Goal: Transaction & Acquisition: Purchase product/service

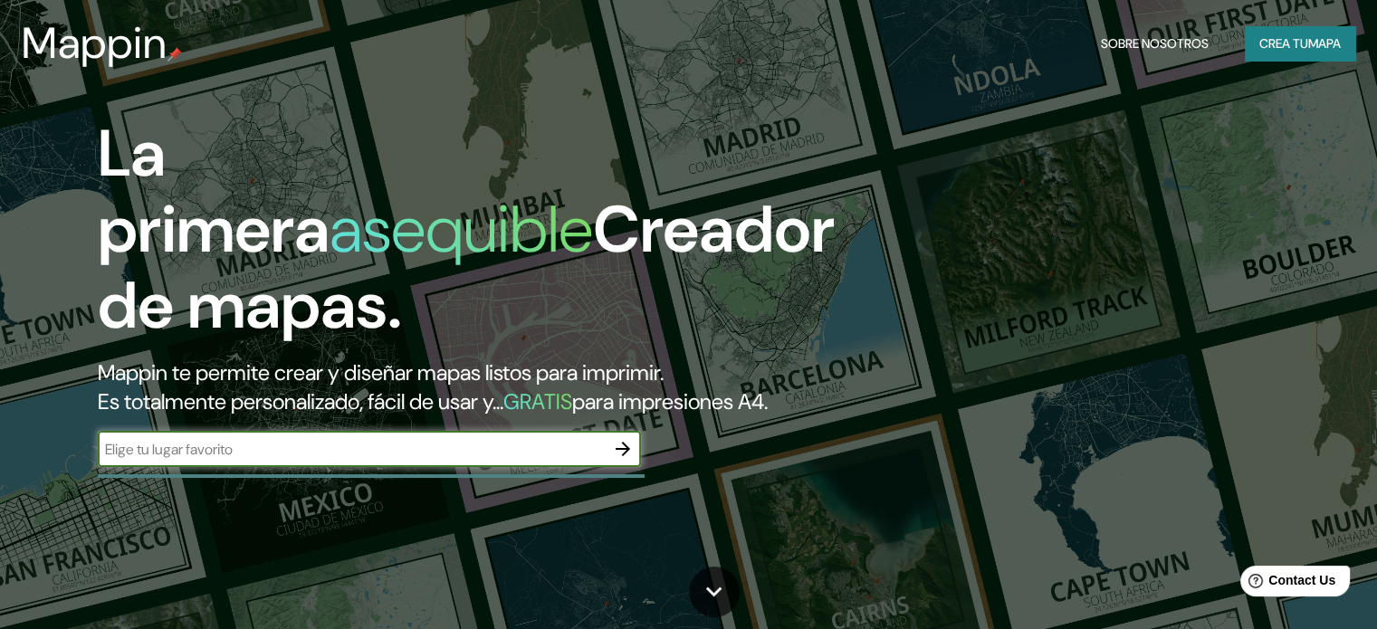
click at [189, 460] on input "text" at bounding box center [351, 449] width 507 height 21
click at [294, 460] on input "text" at bounding box center [351, 449] width 507 height 21
type input "rua [GEOGRAPHIC_DATA][PERSON_NAME]"
click at [625, 456] on icon "button" at bounding box center [623, 449] width 14 height 14
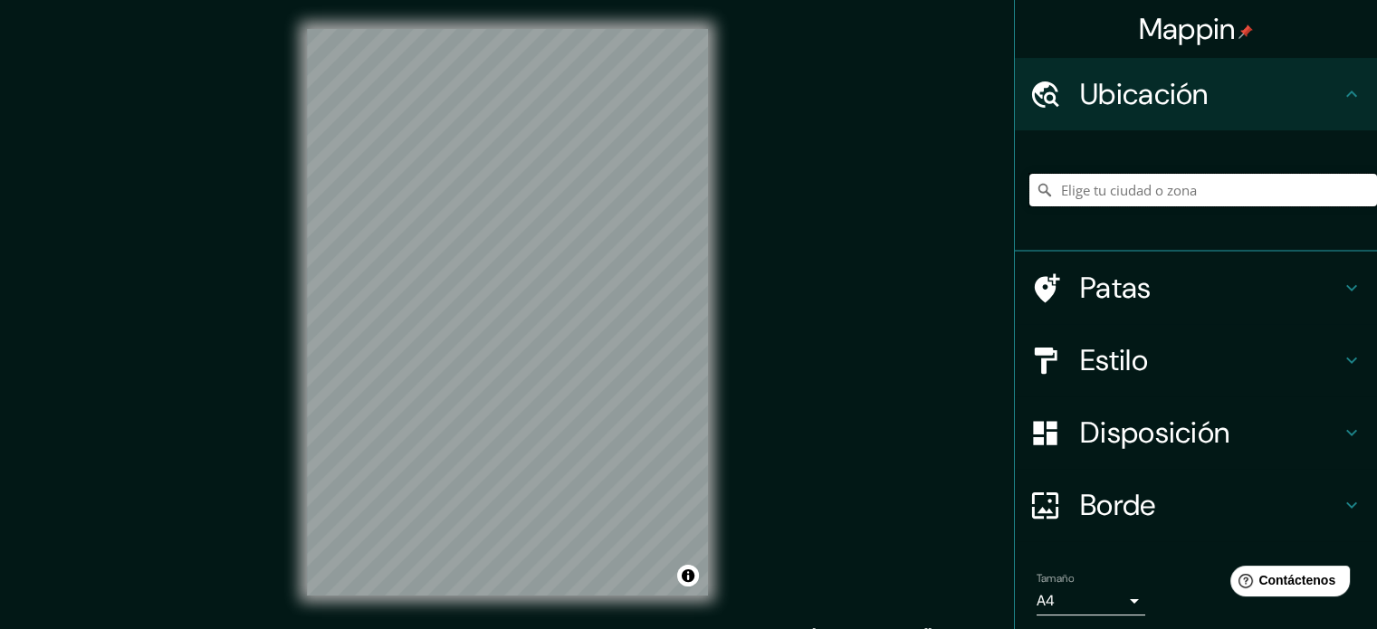
click at [1069, 184] on input "Elige tu ciudad o zona" at bounding box center [1203, 190] width 348 height 33
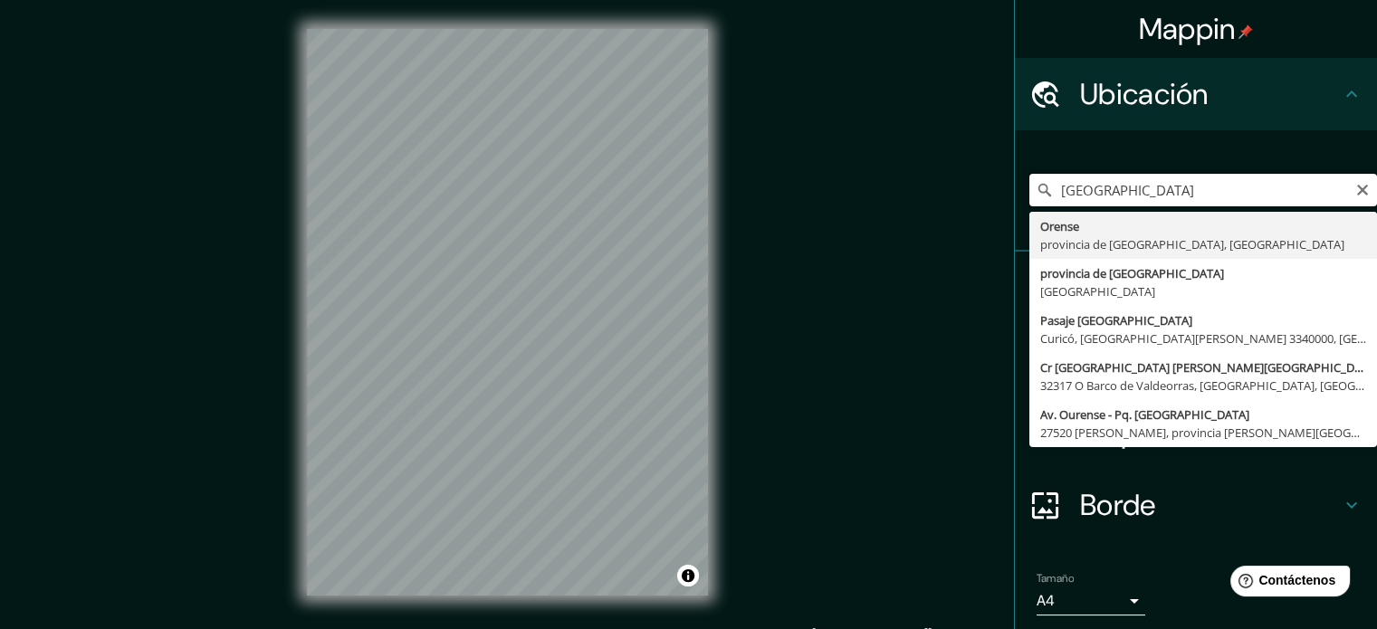
click at [1050, 190] on input "[GEOGRAPHIC_DATA]" at bounding box center [1203, 190] width 348 height 33
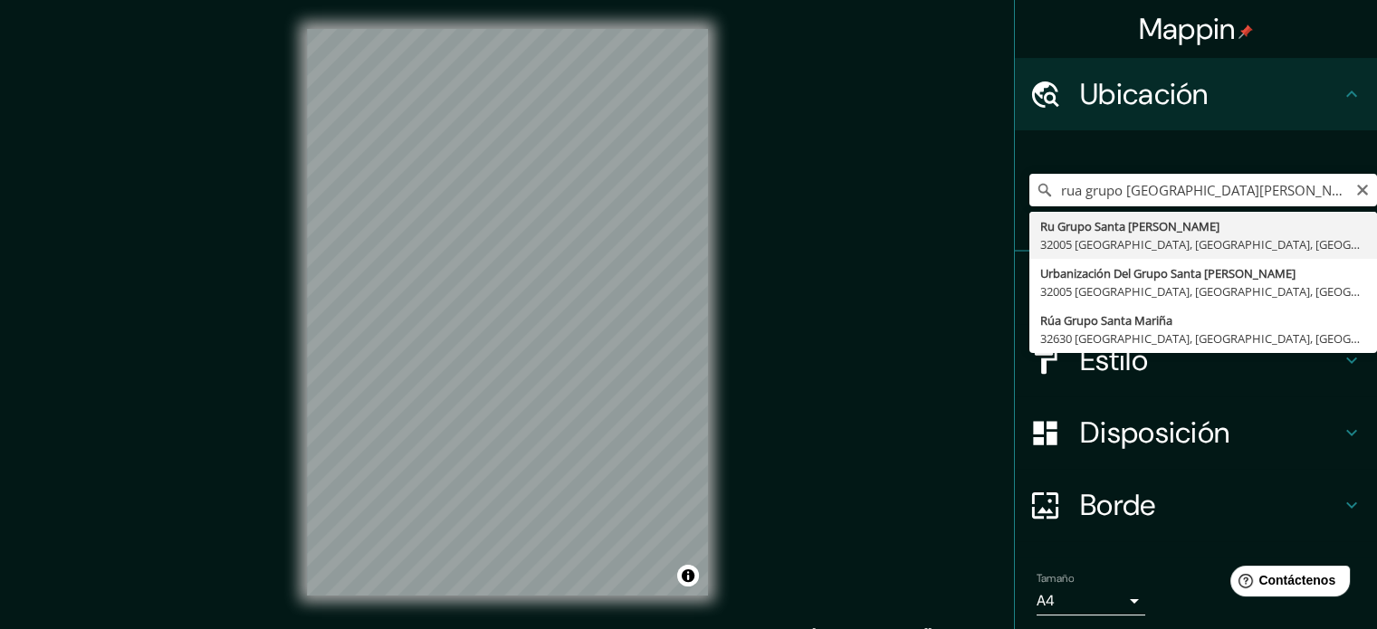
type input "Ru Grupo Santa [PERSON_NAME], 32005 [GEOGRAPHIC_DATA], [GEOGRAPHIC_DATA], [GEOG…"
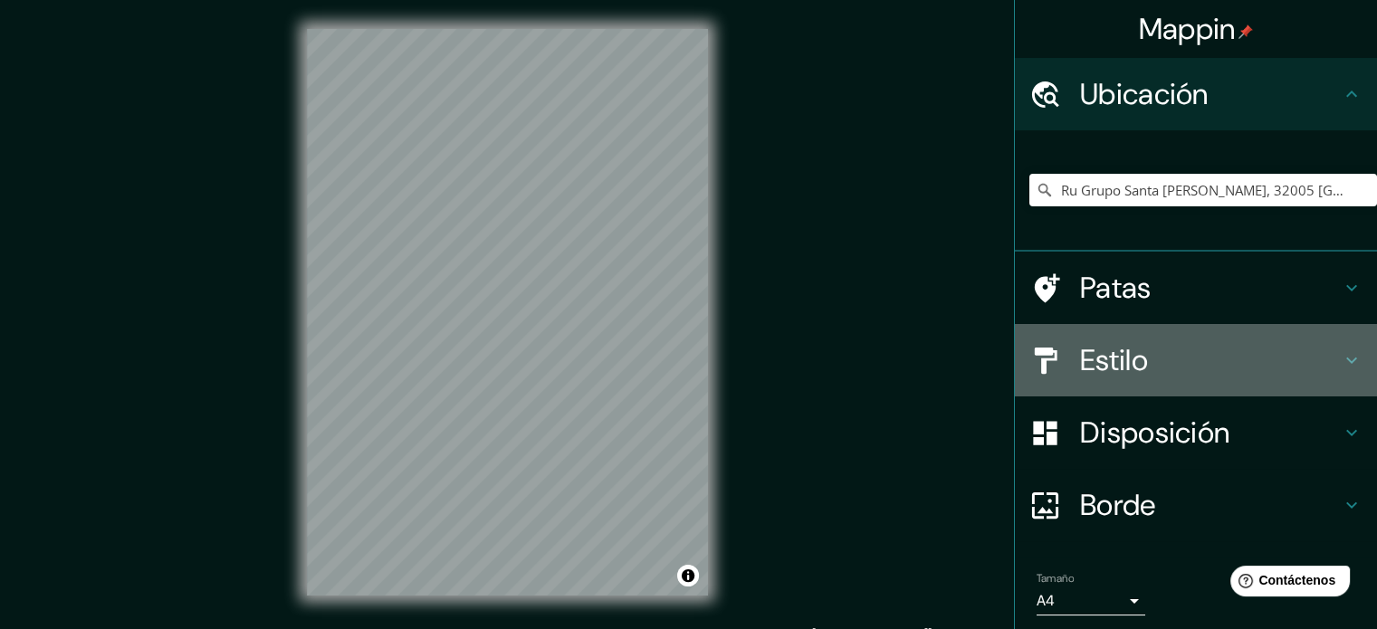
click at [1347, 356] on icon at bounding box center [1352, 360] width 22 height 22
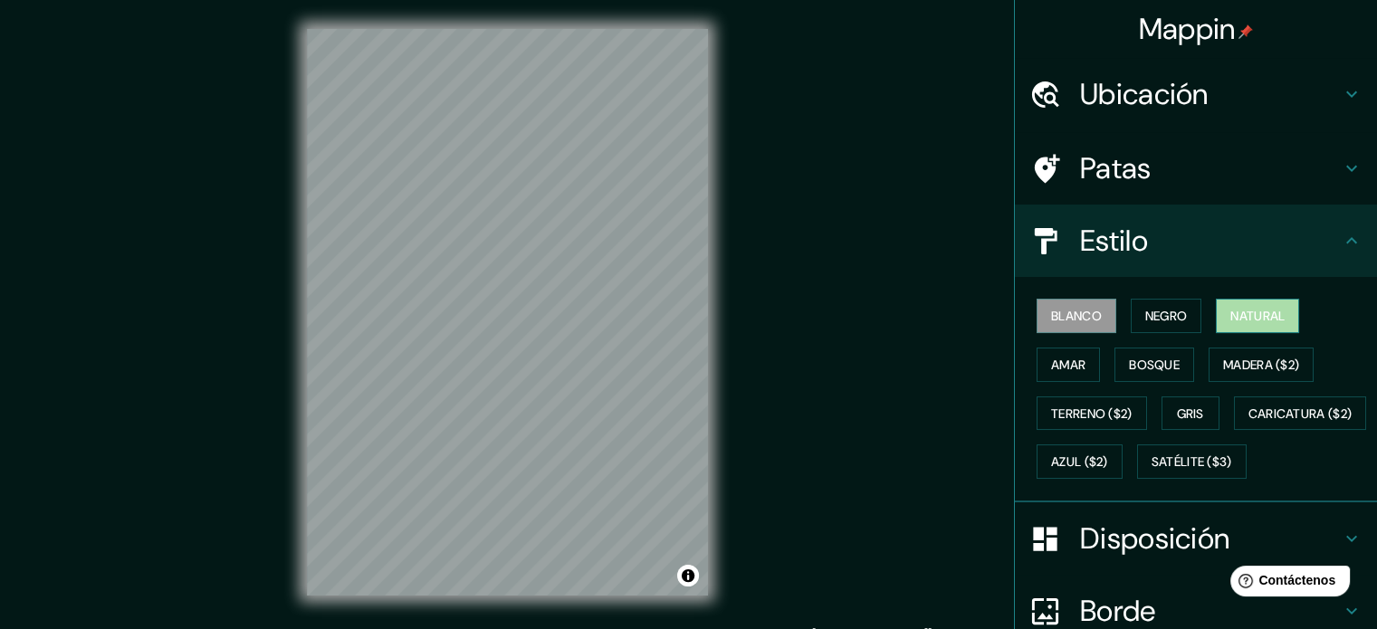
click at [1238, 311] on font "Natural" at bounding box center [1257, 316] width 54 height 16
click at [1147, 353] on font "Bosque" at bounding box center [1154, 365] width 51 height 24
click at [1242, 316] on font "Natural" at bounding box center [1257, 316] width 54 height 16
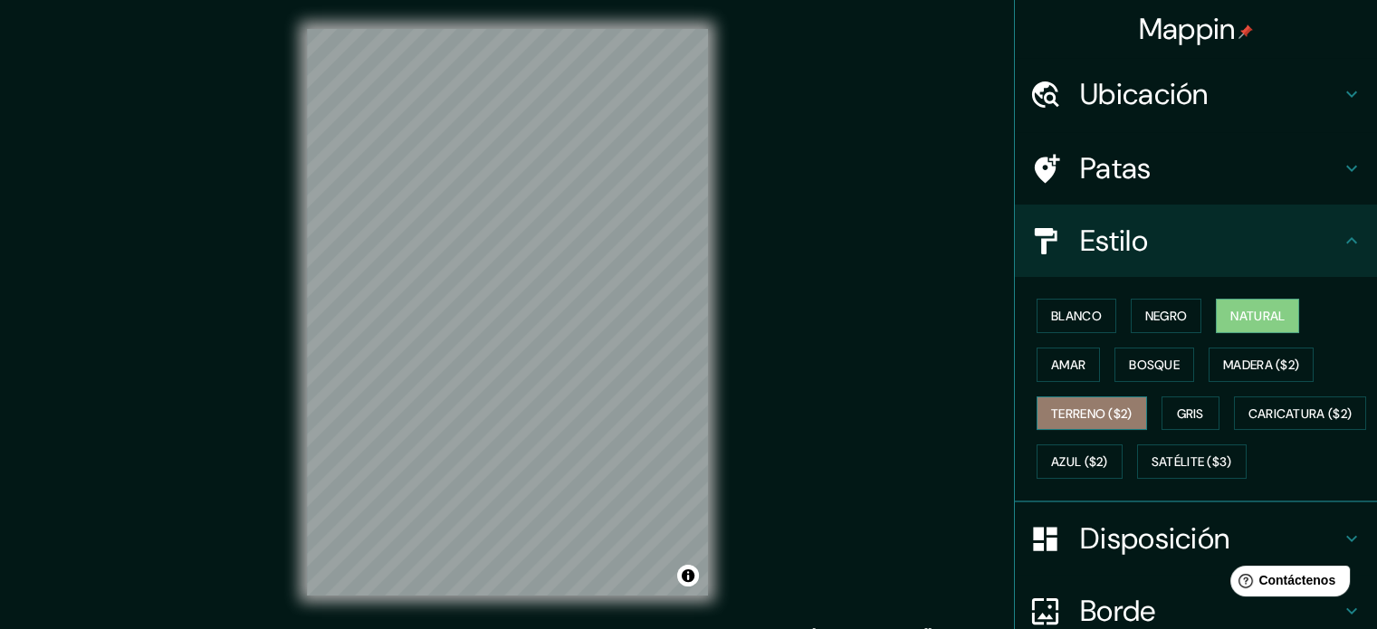
click at [1104, 406] on font "Terreno ($2)" at bounding box center [1091, 414] width 81 height 16
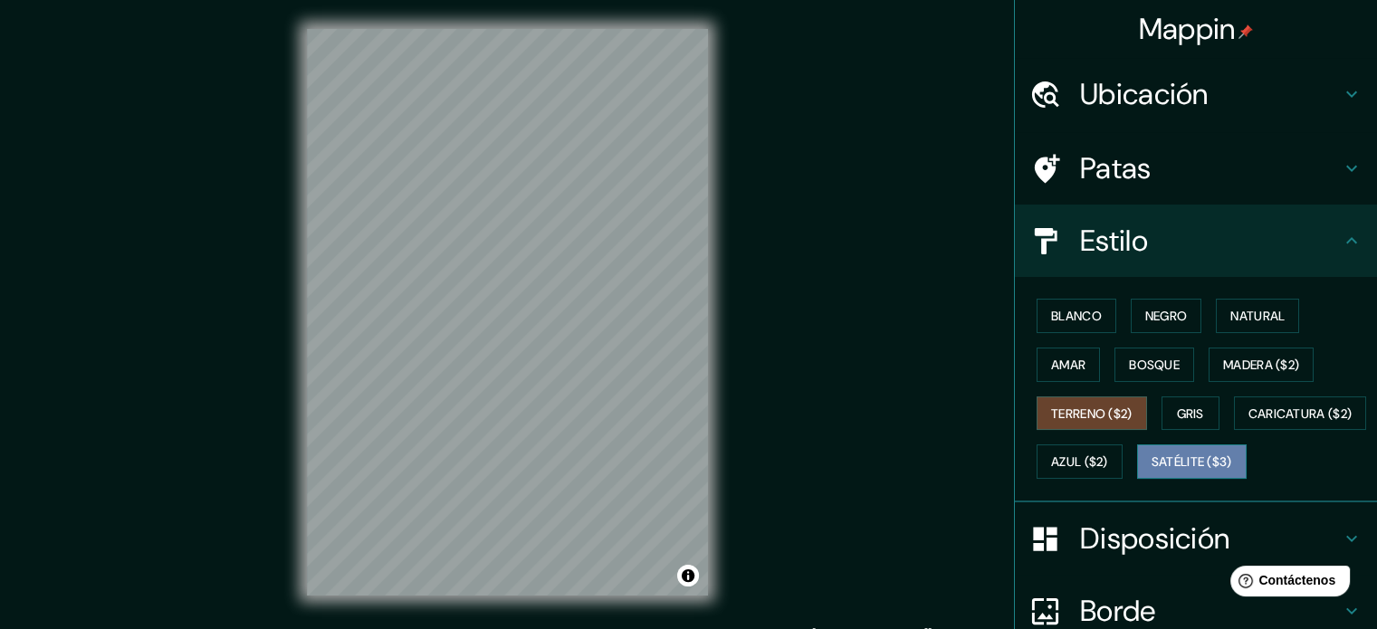
click at [1151, 471] on font "Satélite ($3)" at bounding box center [1191, 462] width 81 height 16
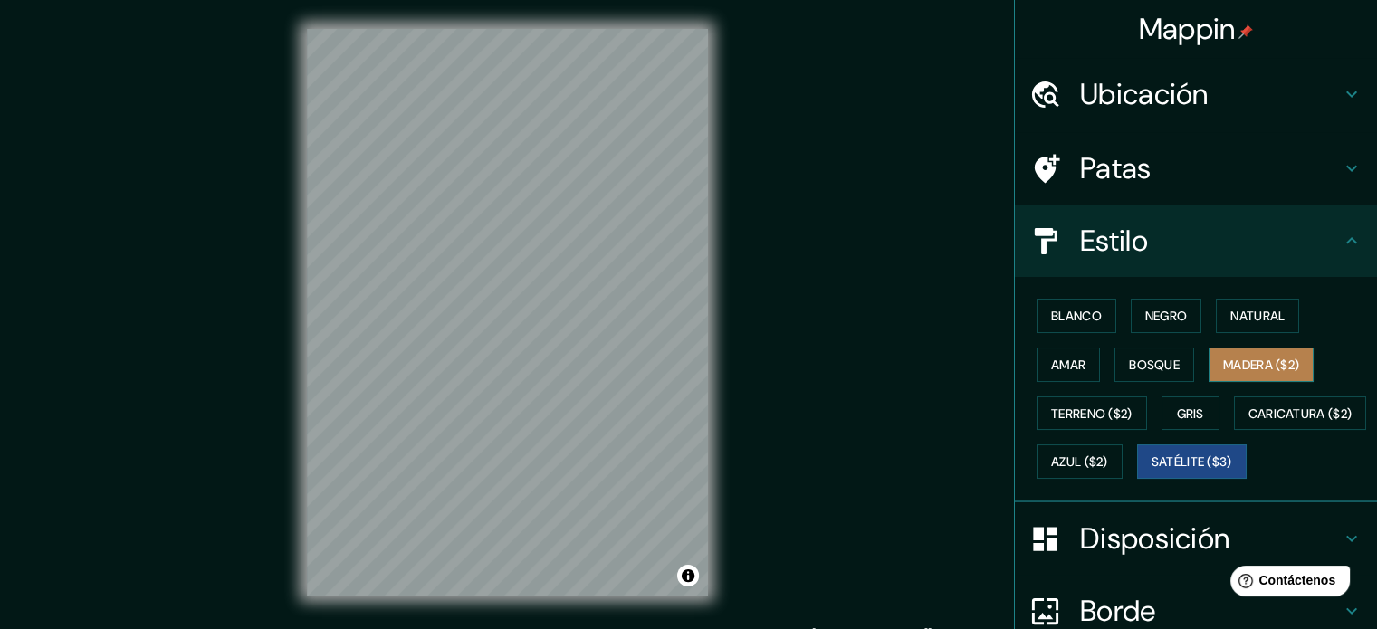
click at [1242, 365] on font "Madera ($2)" at bounding box center [1261, 365] width 76 height 16
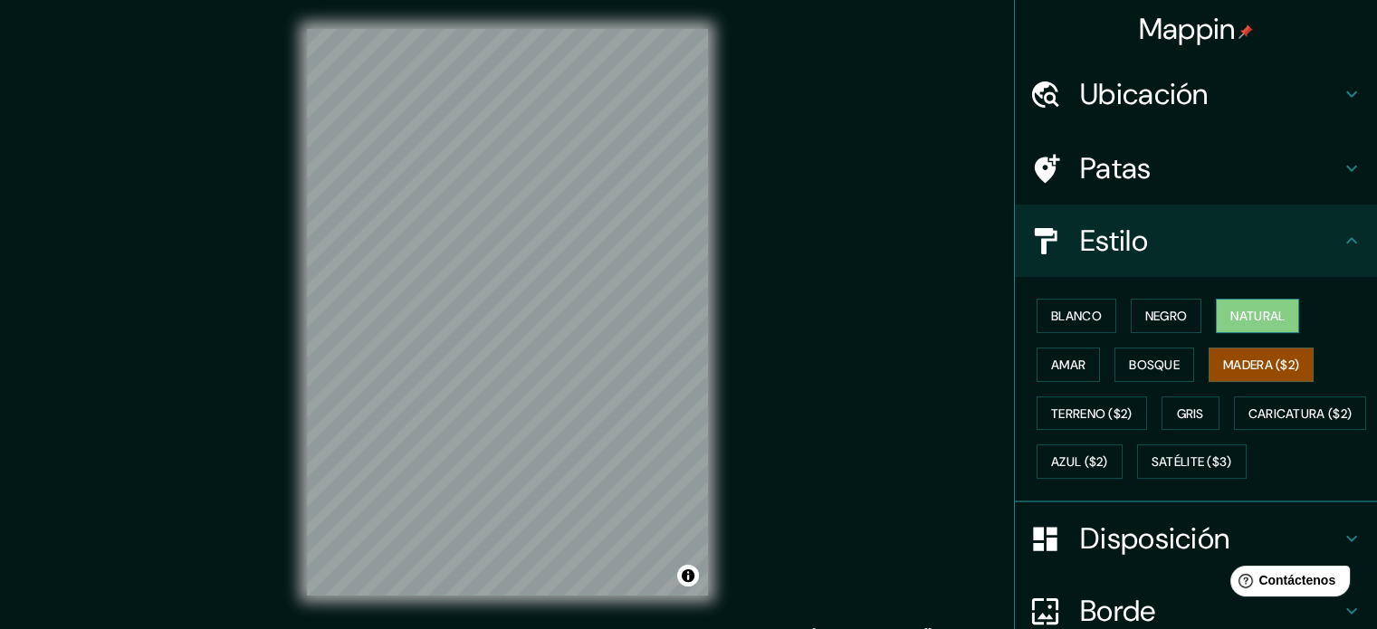
click at [1238, 312] on font "Natural" at bounding box center [1257, 316] width 54 height 16
click at [1159, 314] on font "Negro" at bounding box center [1166, 316] width 43 height 16
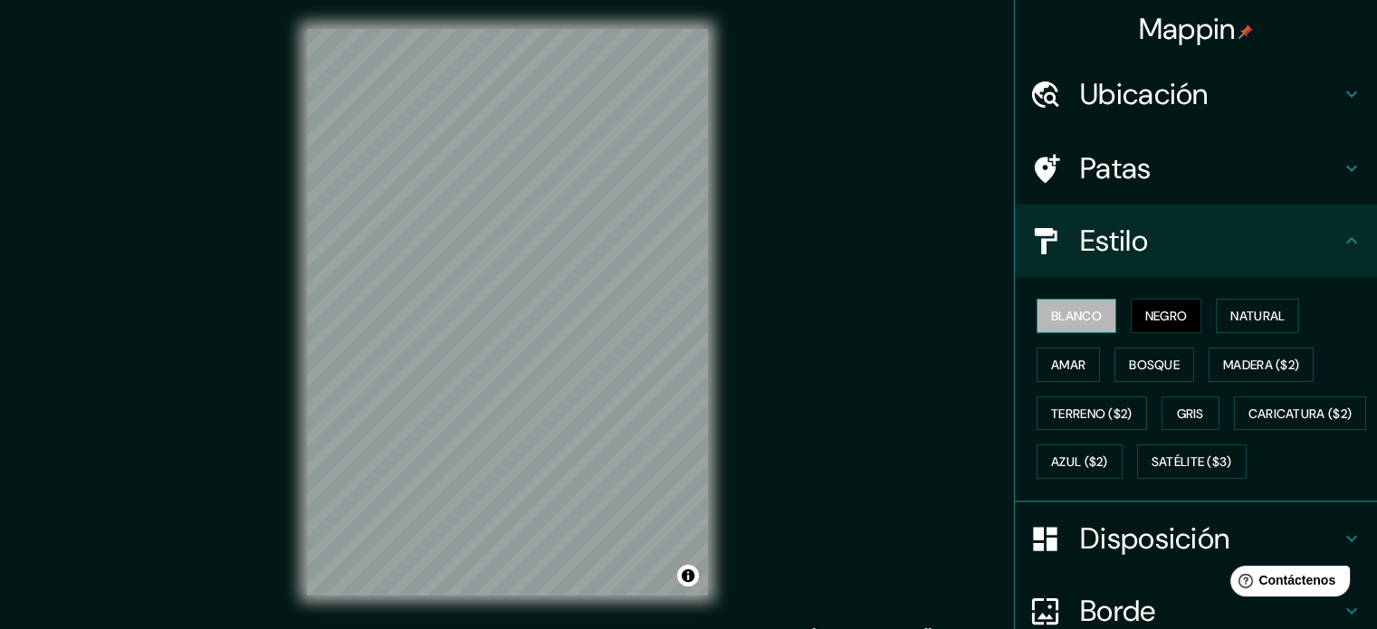
click at [1058, 319] on font "Blanco" at bounding box center [1076, 316] width 51 height 16
click at [1076, 406] on font "Terreno ($2)" at bounding box center [1091, 414] width 81 height 16
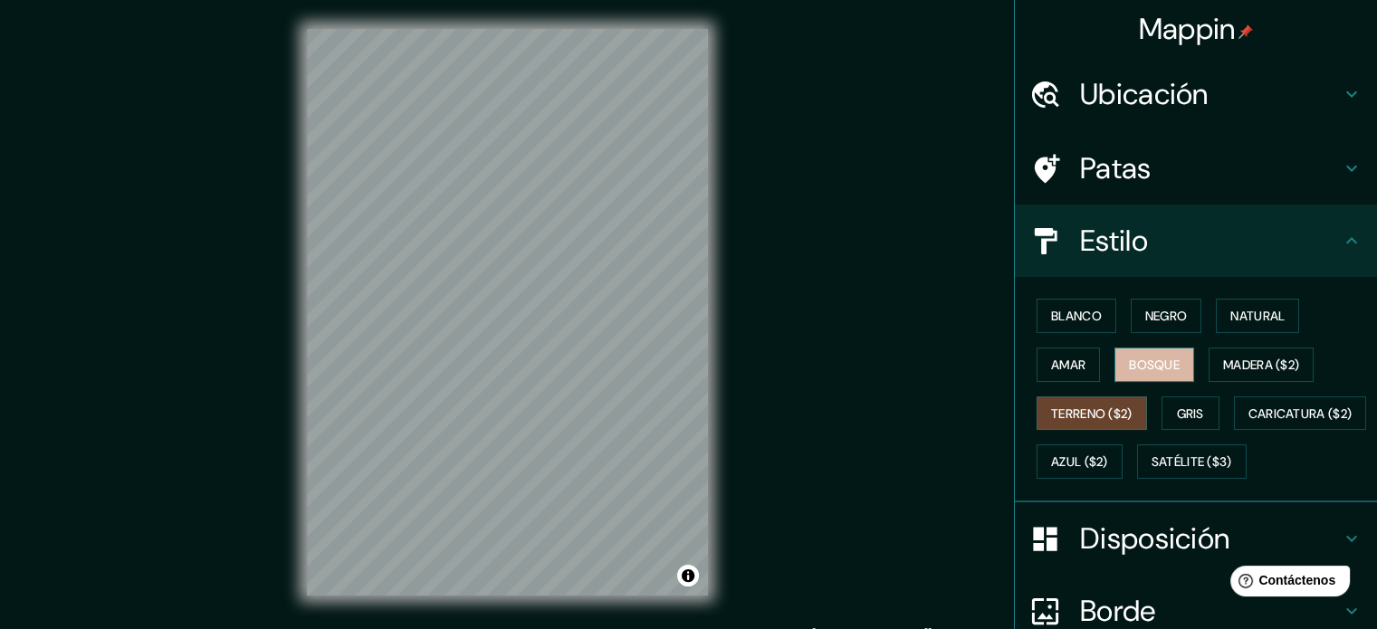
click at [1141, 357] on font "Bosque" at bounding box center [1154, 365] width 51 height 16
click at [1341, 238] on icon at bounding box center [1352, 241] width 22 height 22
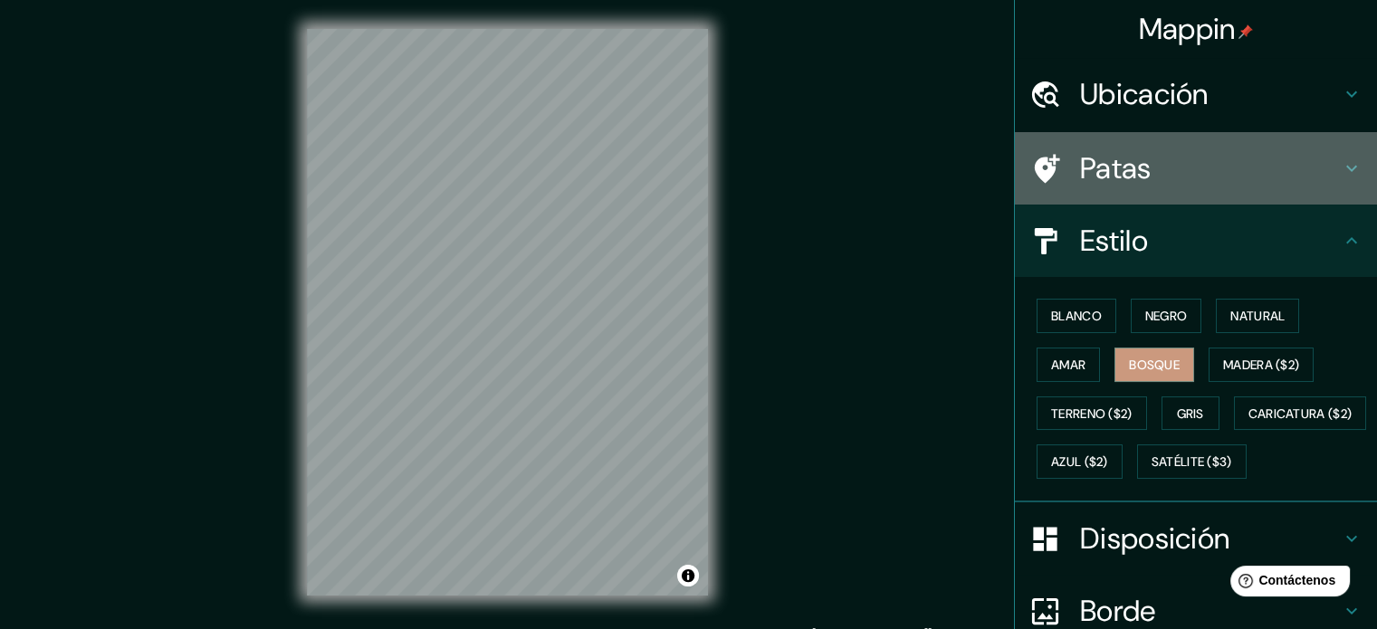
click at [1341, 176] on icon at bounding box center [1352, 169] width 22 height 22
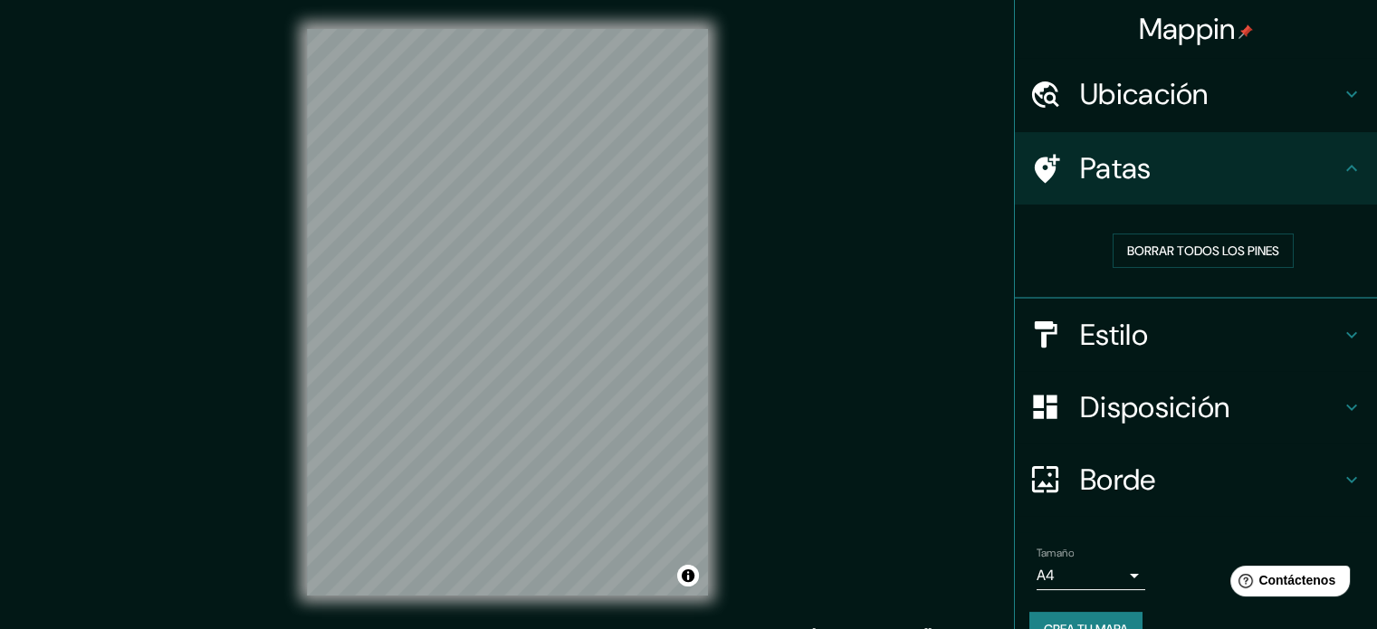
click at [1341, 402] on icon at bounding box center [1352, 407] width 22 height 22
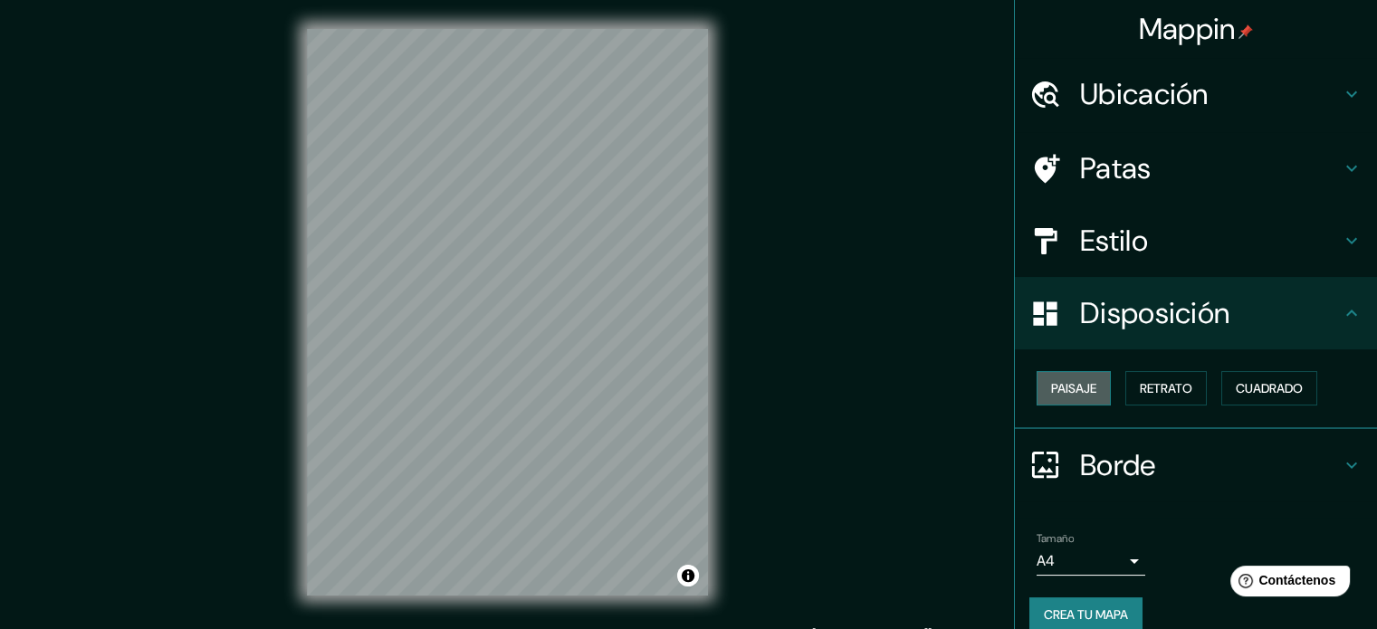
click at [1051, 380] on font "Paisaje" at bounding box center [1073, 388] width 45 height 16
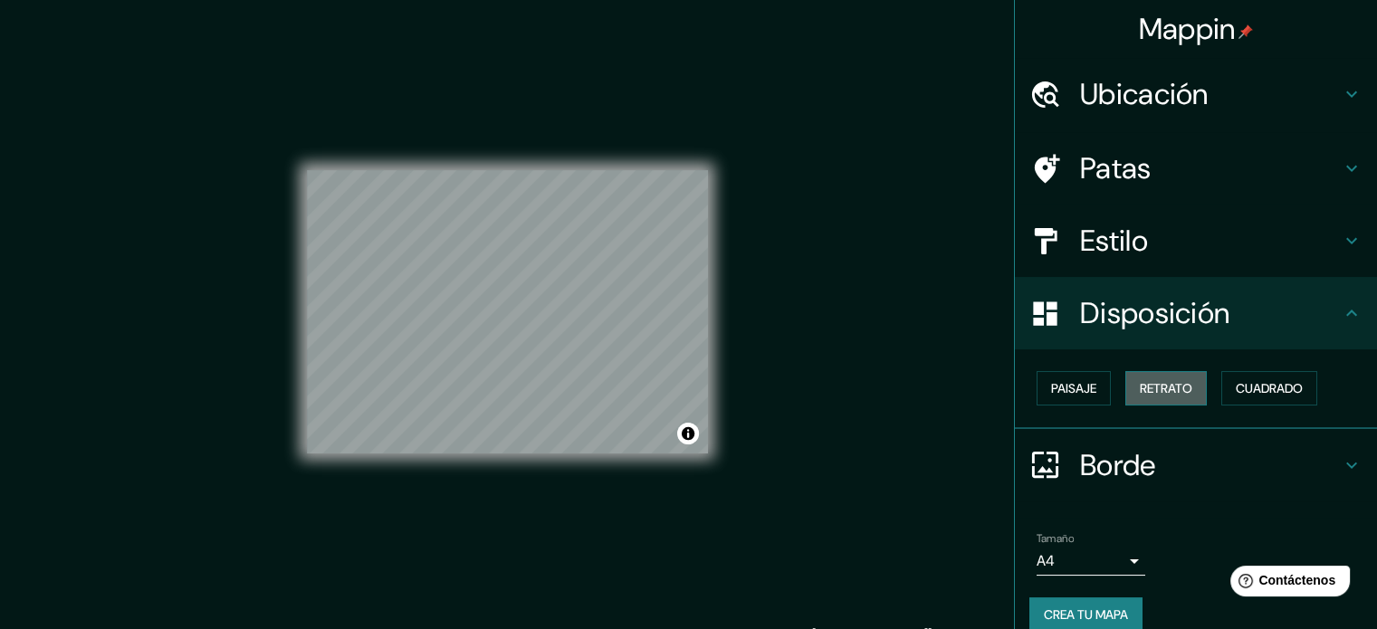
click at [1166, 390] on font "Retrato" at bounding box center [1166, 388] width 53 height 16
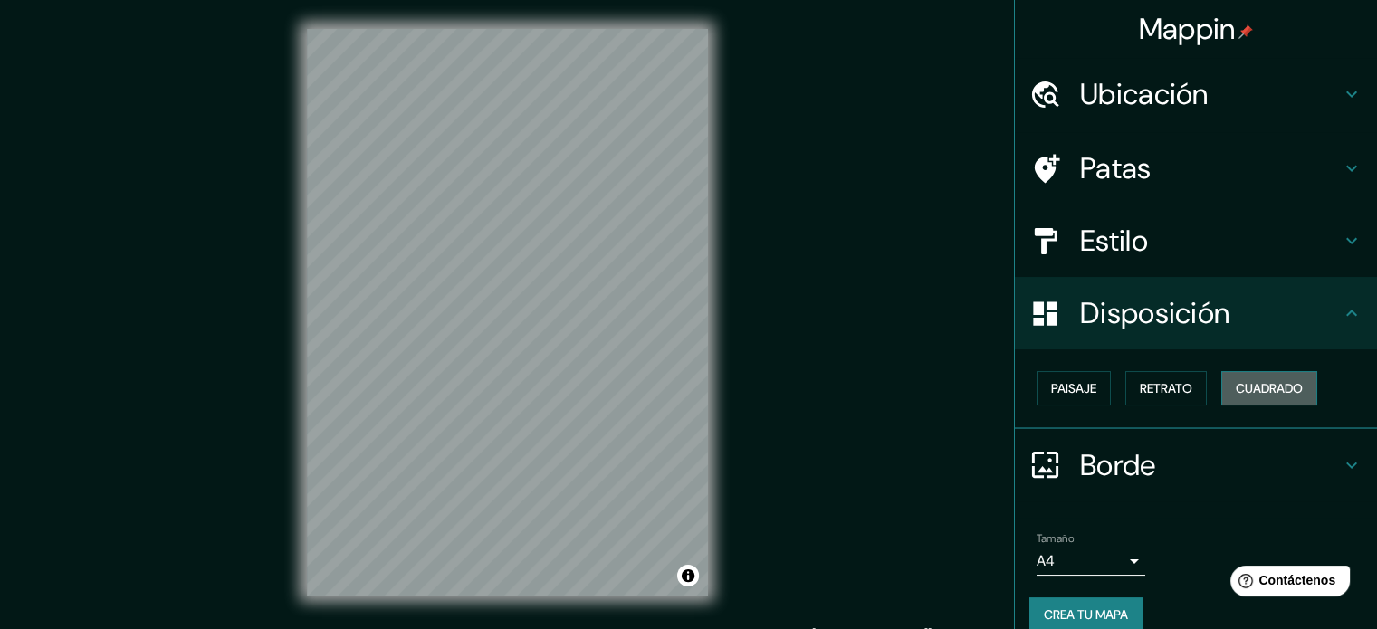
click at [1257, 389] on font "Cuadrado" at bounding box center [1269, 388] width 67 height 16
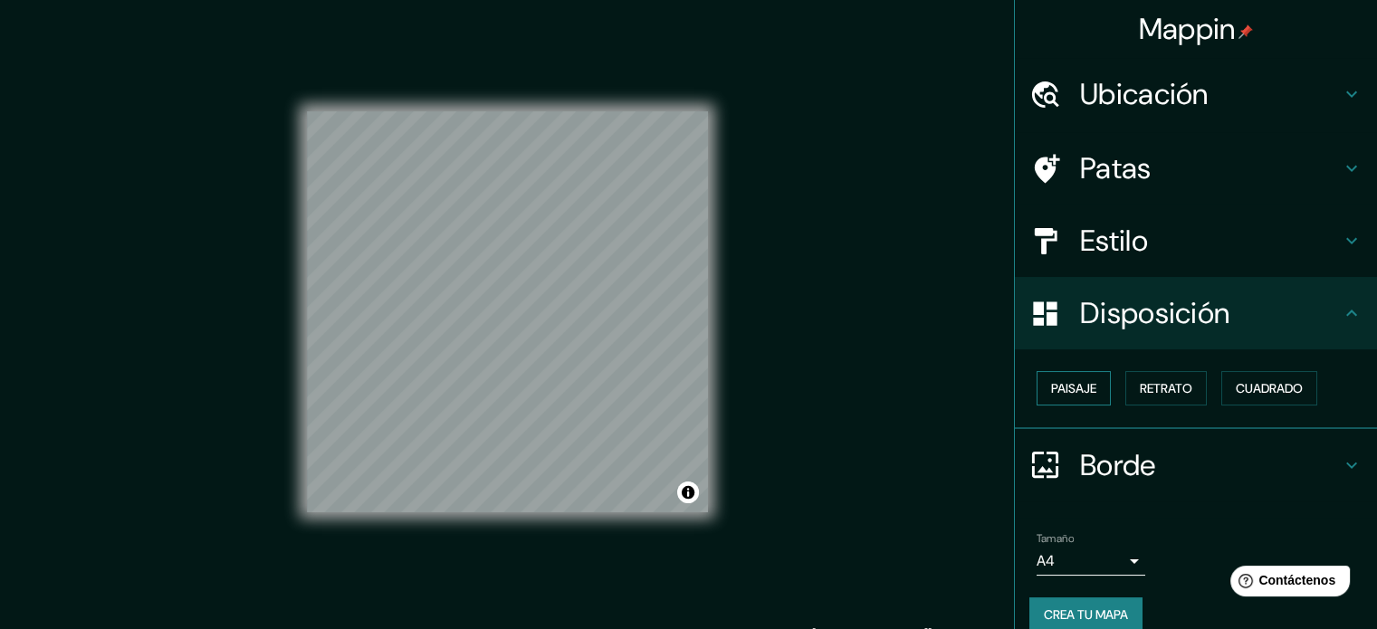
click at [1051, 387] on font "Paisaje" at bounding box center [1073, 388] width 45 height 16
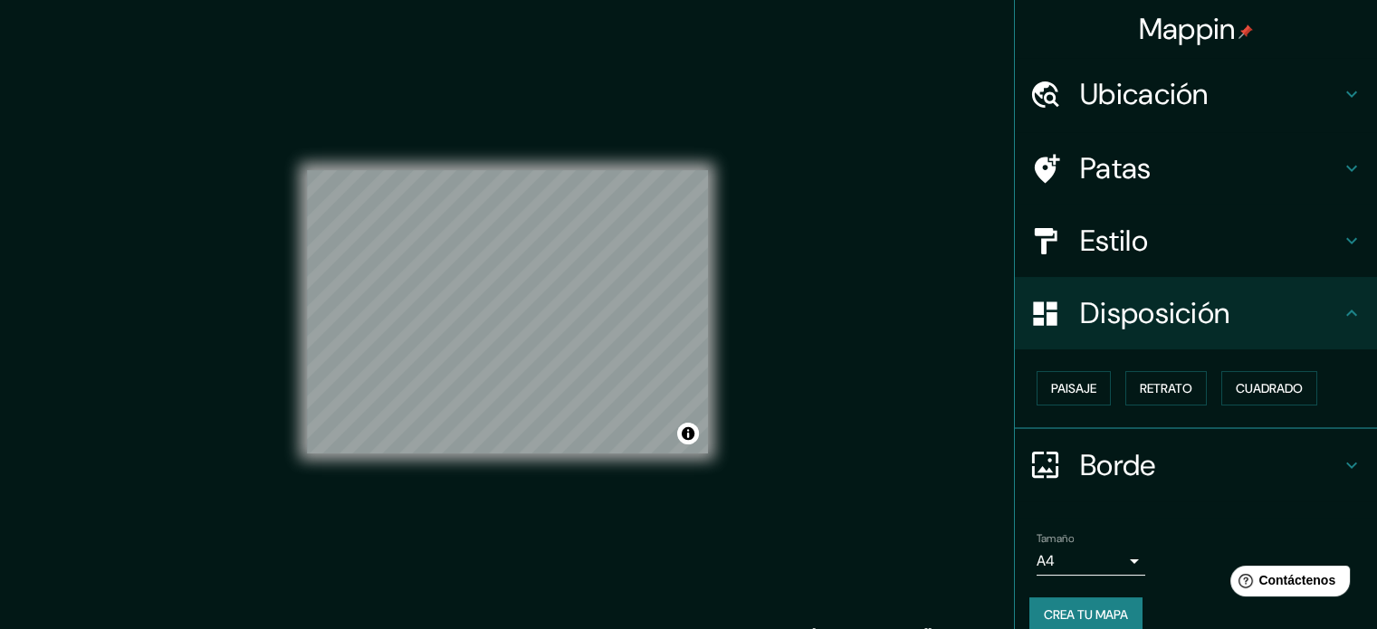
click at [1341, 307] on icon at bounding box center [1352, 313] width 22 height 22
